Goal: Find specific page/section

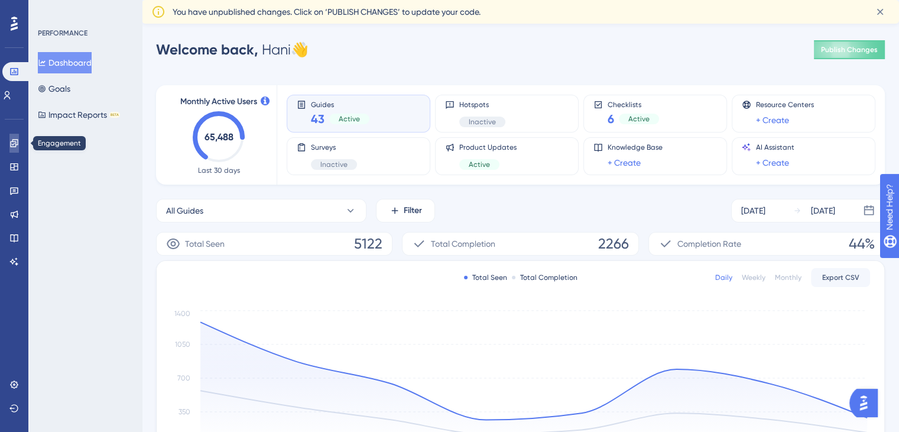
click at [11, 141] on icon at bounding box center [13, 142] width 9 height 9
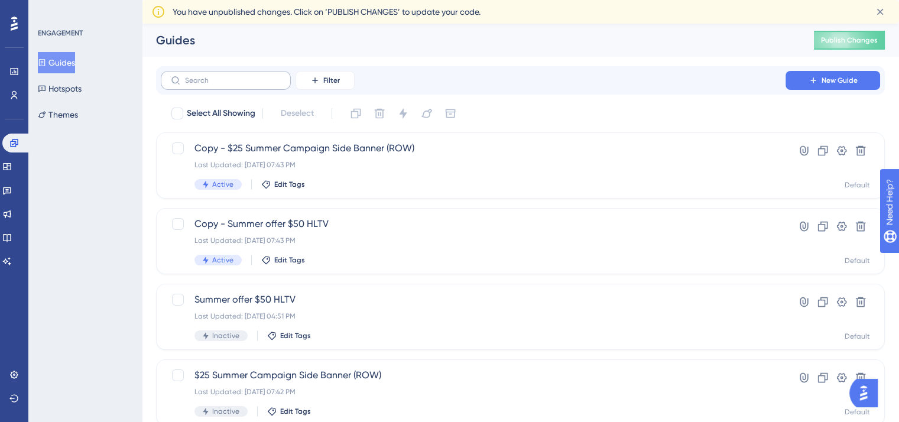
click at [268, 88] on label at bounding box center [226, 80] width 130 height 19
click at [268, 85] on input "text" at bounding box center [233, 80] width 96 height 8
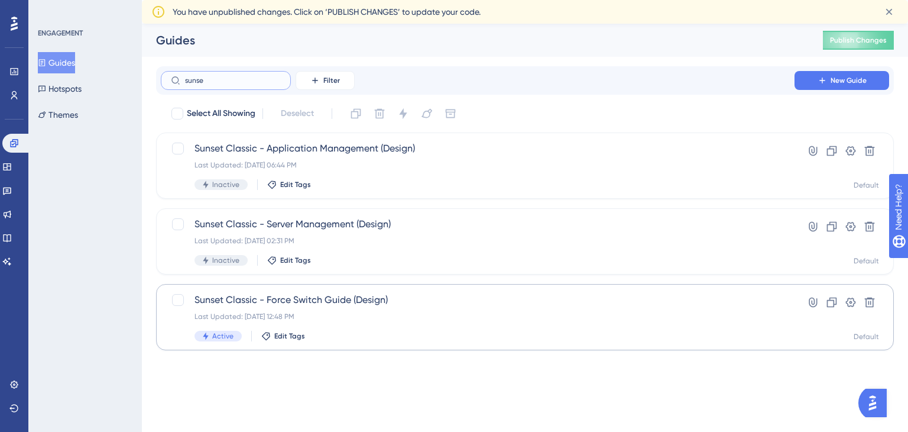
type input "sunse"
click at [414, 337] on div "Active Edit Tags" at bounding box center [478, 335] width 566 height 11
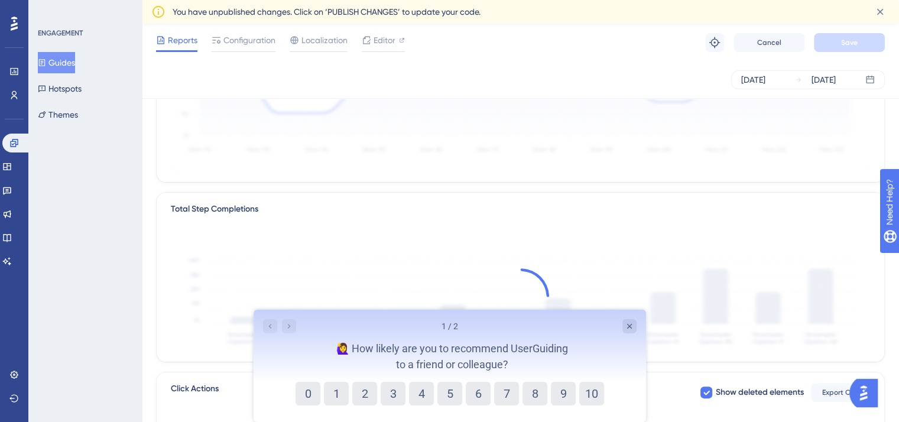
scroll to position [194, 0]
click at [639, 321] on div "1 / 2 🙋‍♀️ How likely are you to recommend UserGuiding to a friend or colleague?" at bounding box center [449, 346] width 393 height 72
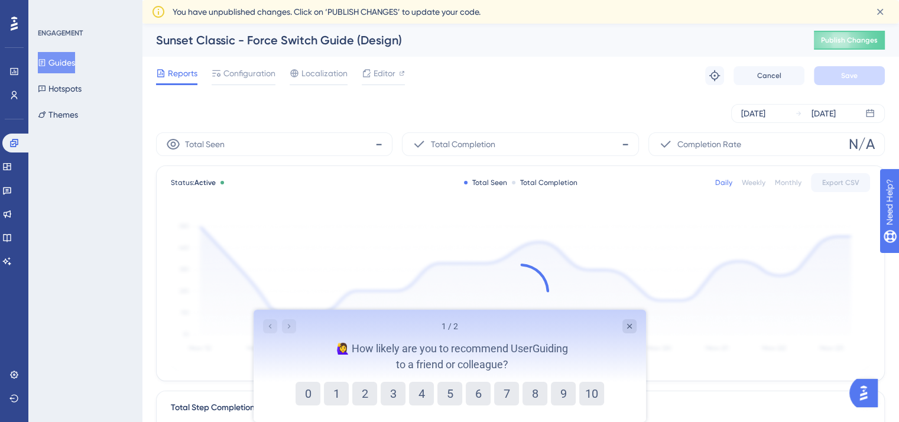
click at [69, 61] on button "Guides" at bounding box center [56, 62] width 37 height 21
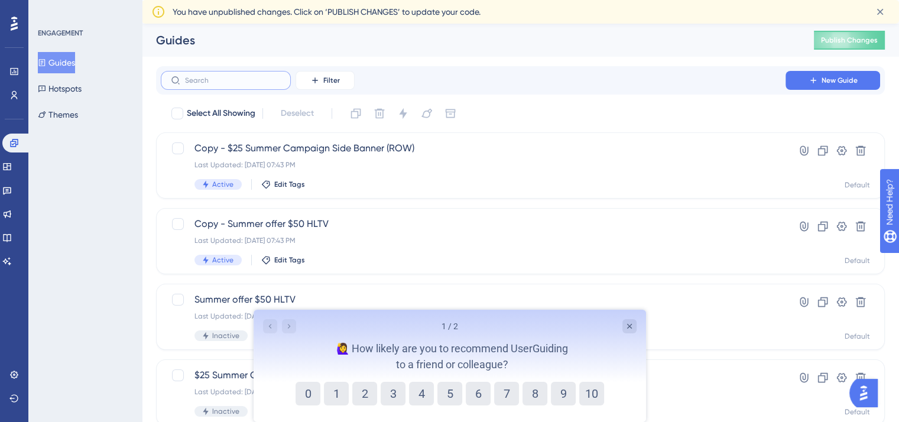
click at [253, 79] on input "text" at bounding box center [233, 80] width 96 height 8
type input "c"
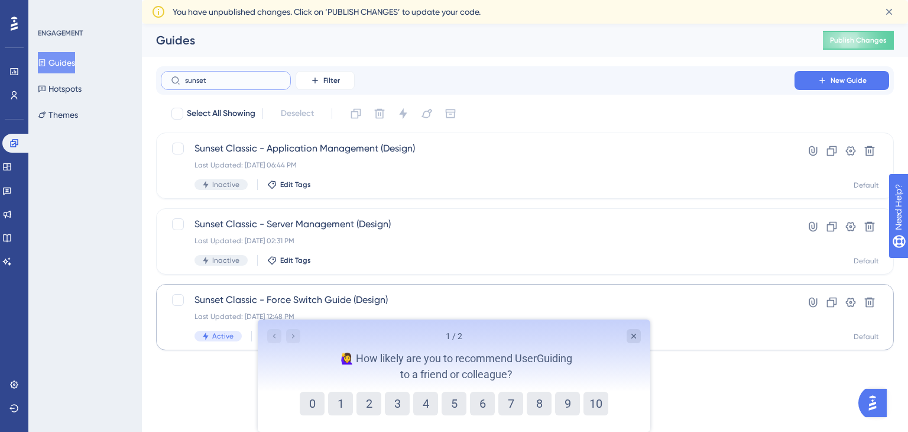
type input "sunset"
click at [694, 325] on div "Sunset Classic - Force Switch Guide (Design) Last Updated: Jun 03 2025, 12:48 P…" at bounding box center [478, 317] width 566 height 48
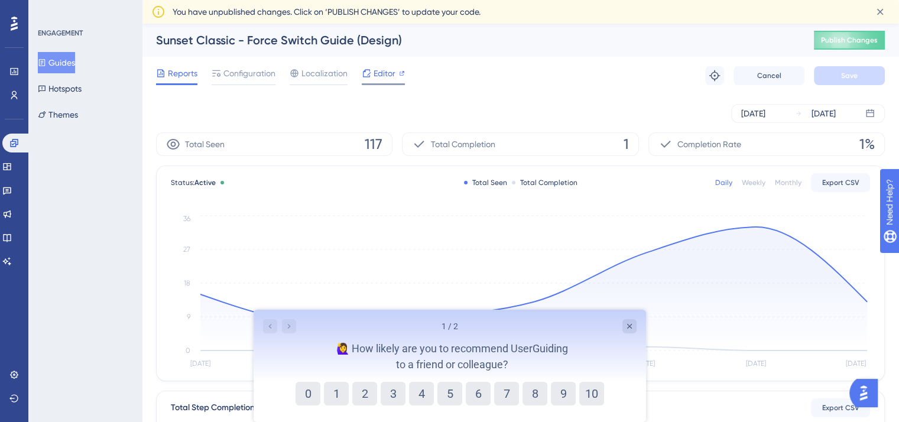
click at [390, 74] on span "Editor" at bounding box center [385, 73] width 22 height 14
click at [252, 77] on span "Configuration" at bounding box center [249, 73] width 52 height 14
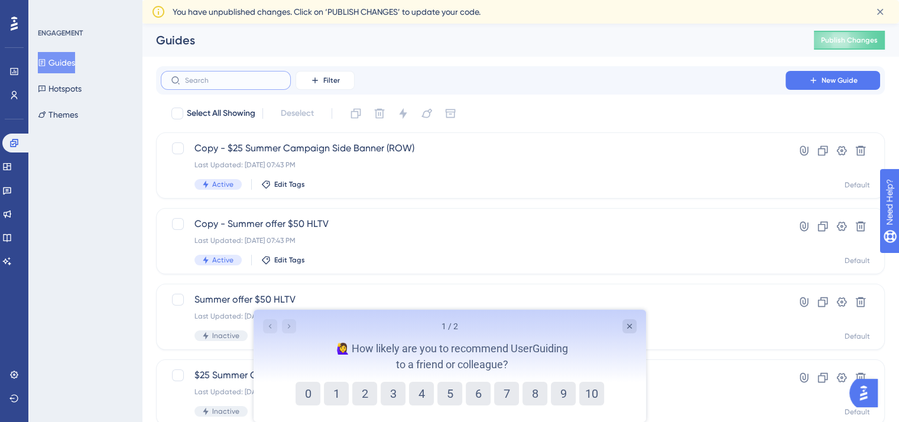
click at [271, 76] on input "text" at bounding box center [233, 80] width 96 height 8
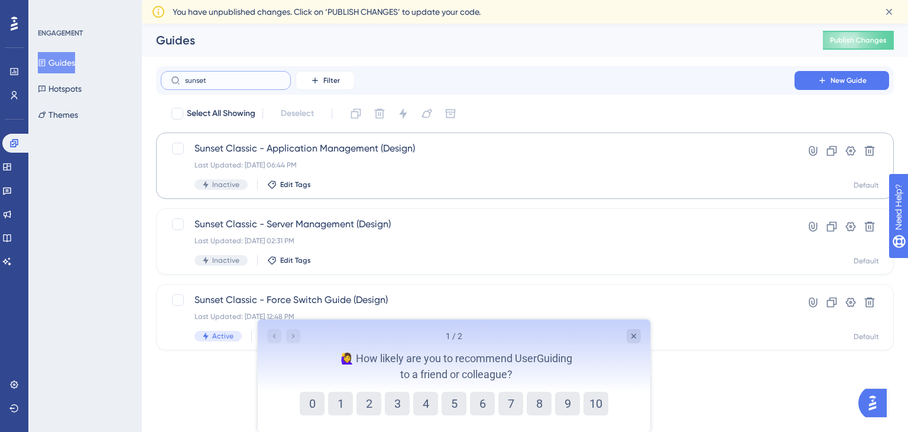
type input "sunset"
click at [411, 190] on div "Sunset Classic - Application Management (Design) Last Updated: May 20 2025, 06:…" at bounding box center [525, 165] width 738 height 66
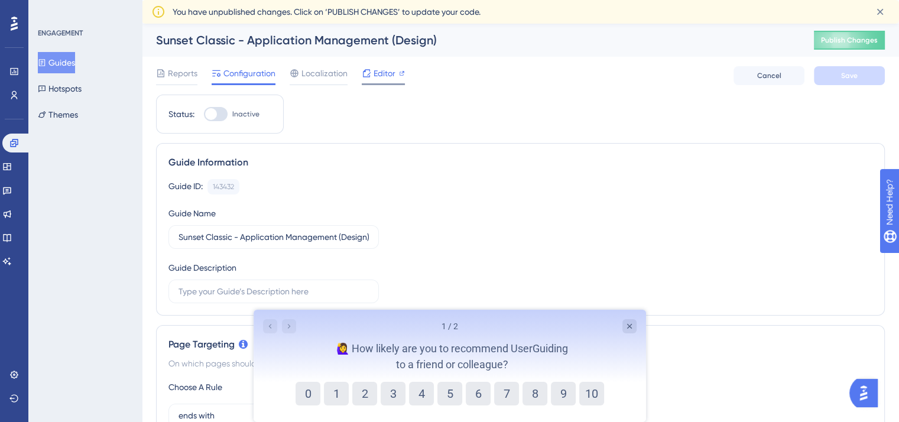
click at [390, 81] on div "Editor" at bounding box center [383, 75] width 43 height 19
click at [8, 171] on link at bounding box center [6, 166] width 9 height 19
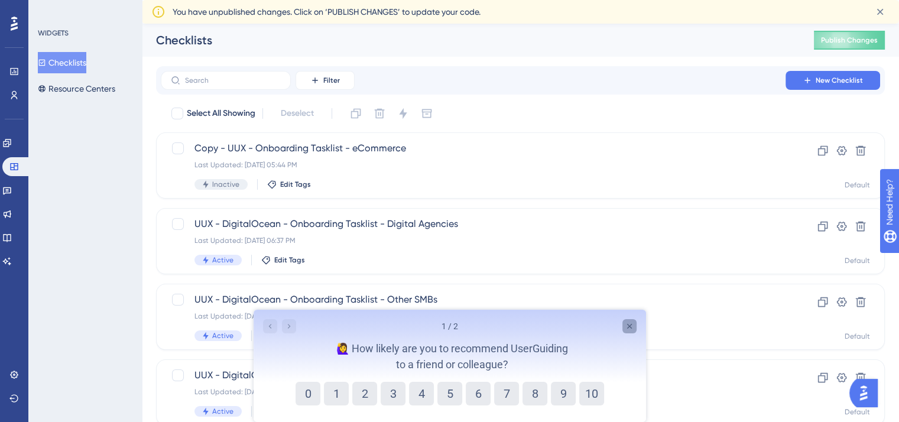
click at [632, 323] on icon "Close survey" at bounding box center [628, 326] width 9 height 9
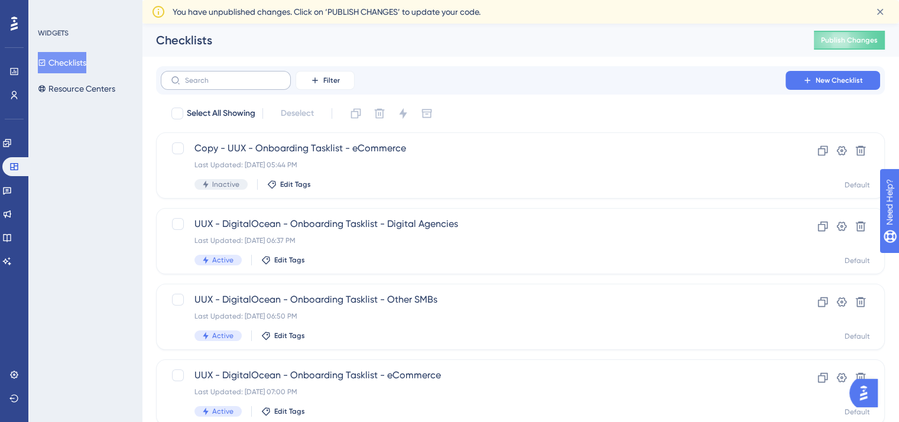
click at [235, 86] on label at bounding box center [226, 80] width 130 height 19
click at [235, 85] on input "text" at bounding box center [233, 80] width 96 height 8
type input "su"
checkbox input "true"
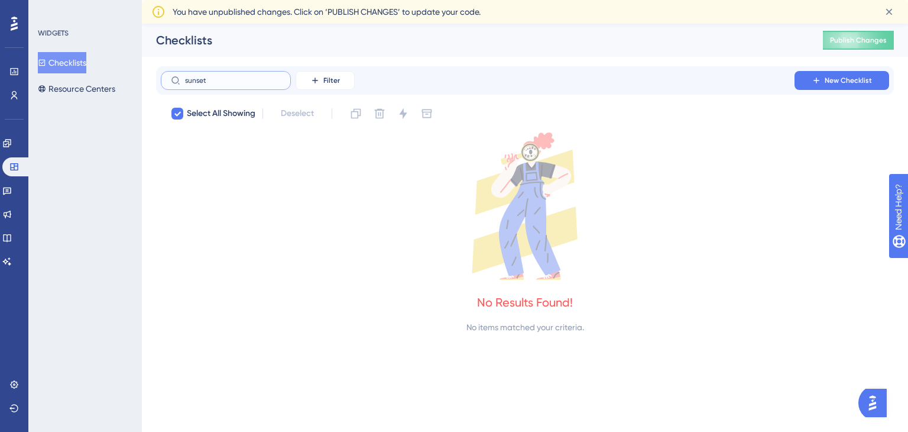
type input "sunset"
click at [180, 110] on icon at bounding box center [177, 113] width 7 height 9
click at [15, 15] on div at bounding box center [14, 23] width 19 height 19
